Goal: Use online tool/utility: Utilize a website feature to perform a specific function

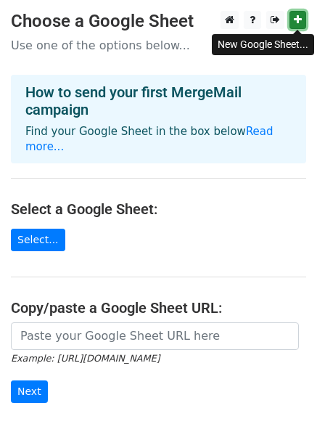
click at [298, 19] on icon at bounding box center [298, 20] width 8 height 10
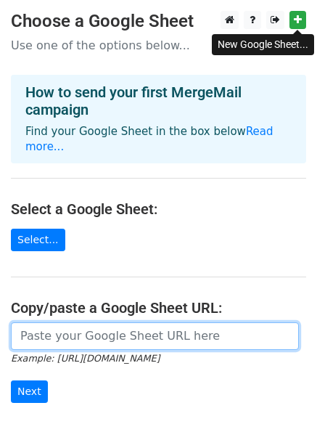
click at [99, 323] on input "url" at bounding box center [155, 336] width 288 height 28
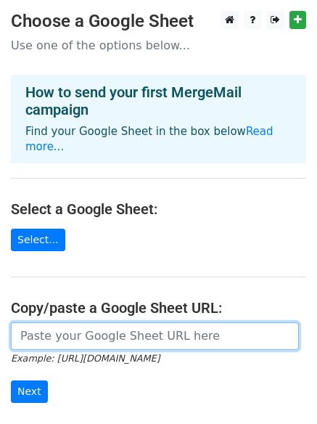
paste input "d"
type input "d"
paste input "d"
type input "d"
paste input "https://docs.google.com/spreadsheets/d/1t3KdlT1Q0vbPw0ESdbTPeMcOYugqoGZf3pKuYF9…"
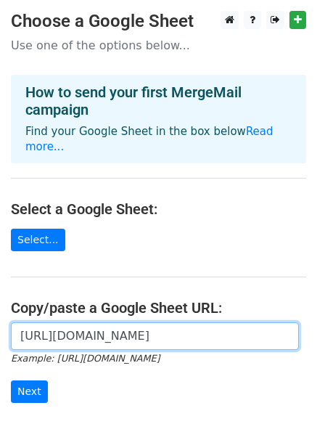
scroll to position [0, 327]
type input "https://docs.google.com/spreadsheets/d/1t3KdlT1Q0vbPw0ESdbTPeMcOYugqoGZf3pKuYF9…"
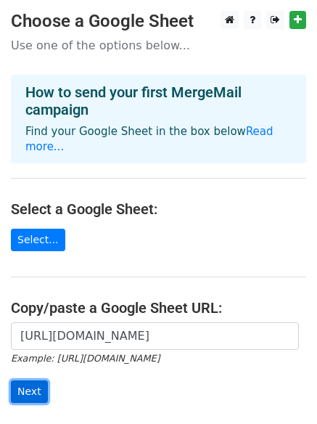
scroll to position [0, 0]
click at [27, 380] on input "Next" at bounding box center [29, 391] width 37 height 23
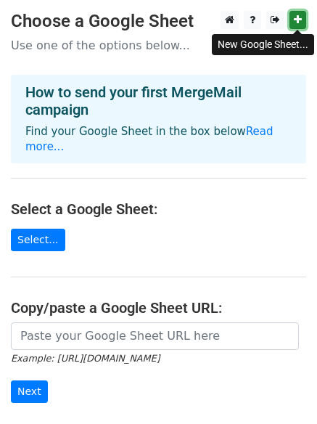
click at [300, 19] on icon at bounding box center [298, 20] width 8 height 10
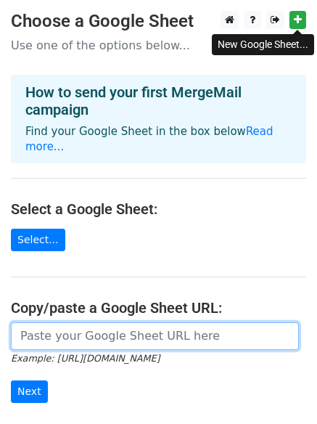
click at [59, 322] on input "url" at bounding box center [155, 336] width 288 height 28
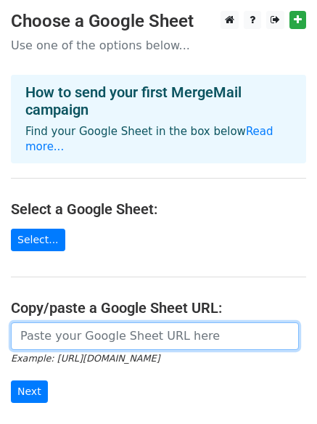
paste input "[URL][DOMAIN_NAME]"
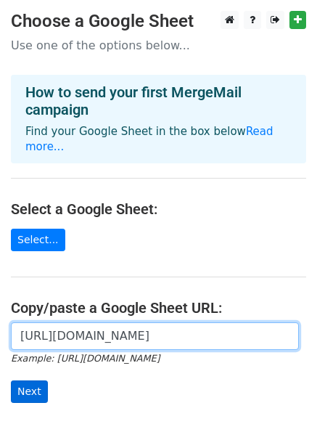
type input "[URL][DOMAIN_NAME]"
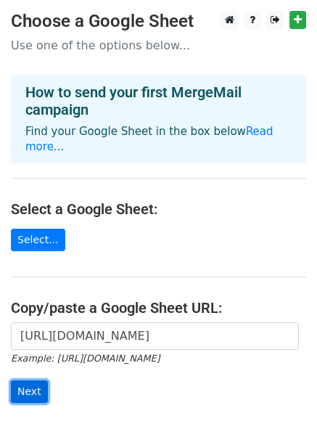
scroll to position [0, 0]
click at [32, 380] on input "Next" at bounding box center [29, 391] width 37 height 23
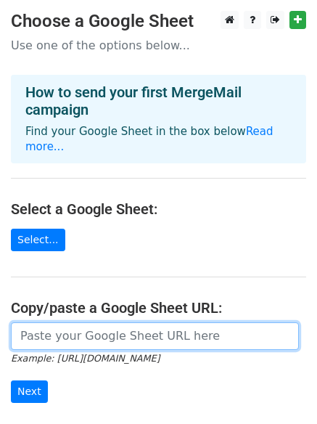
click at [58, 322] on input "url" at bounding box center [155, 336] width 288 height 28
paste input "[EMAIL_ADDRESS][DOMAIN_NAME] [EMAIL_ADDRESS][DOMAIN_NAME] [EMAIL_ADDRESS][DOMAI…"
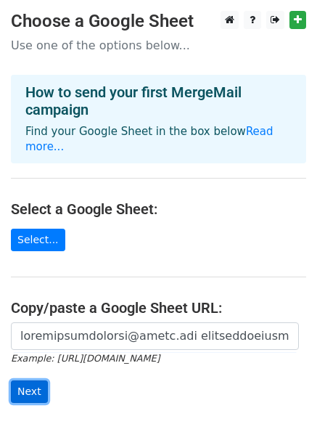
click at [28, 380] on input "Next" at bounding box center [29, 391] width 37 height 23
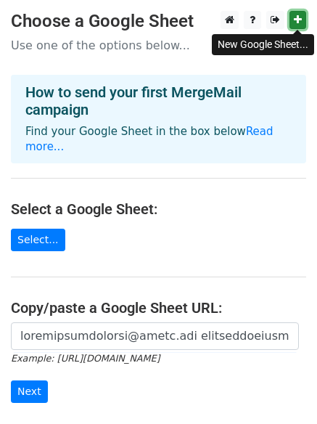
click at [295, 22] on icon at bounding box center [298, 20] width 8 height 10
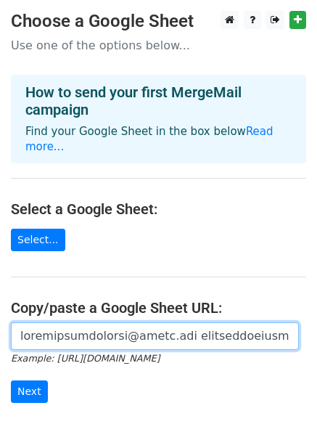
click at [73, 322] on input "url" at bounding box center [155, 336] width 288 height 28
paste input "https://docs.google.com/spreadsheets/d/1HrccQm-GuR-xITwZxj-9aZ0AZ6hvnvxm8_lnGvw…"
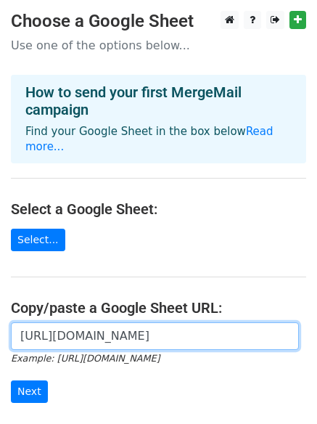
scroll to position [0, 314]
type input "https://docs.google.com/spreadsheets/d/1HrccQm-GuR-xITwZxj-9aZ0AZ6hvnvxm8_lnGvw…"
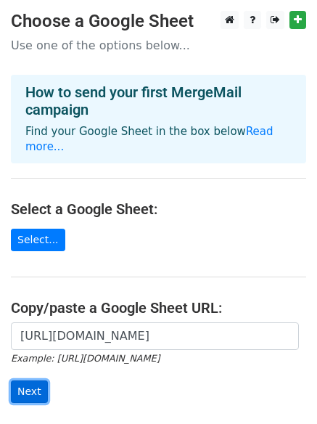
scroll to position [0, 0]
click at [30, 380] on input "Next" at bounding box center [29, 391] width 37 height 23
